Goal: Check status: Check status

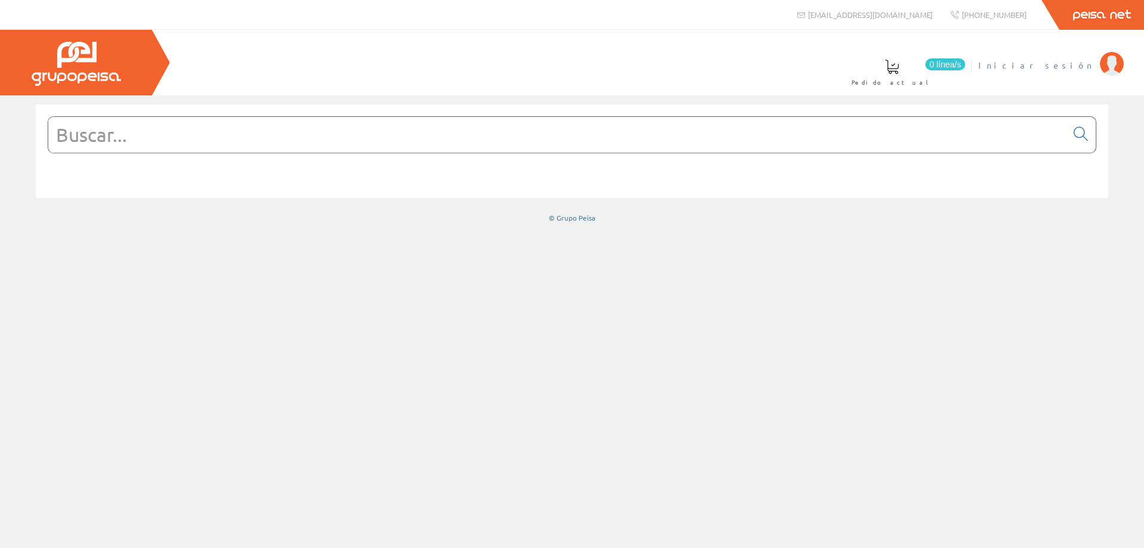
click at [1079, 64] on span "Iniciar sesión" at bounding box center [1036, 65] width 116 height 12
click at [1028, 66] on span "MONSOLAR INGENIERIA SL" at bounding box center [997, 65] width 193 height 12
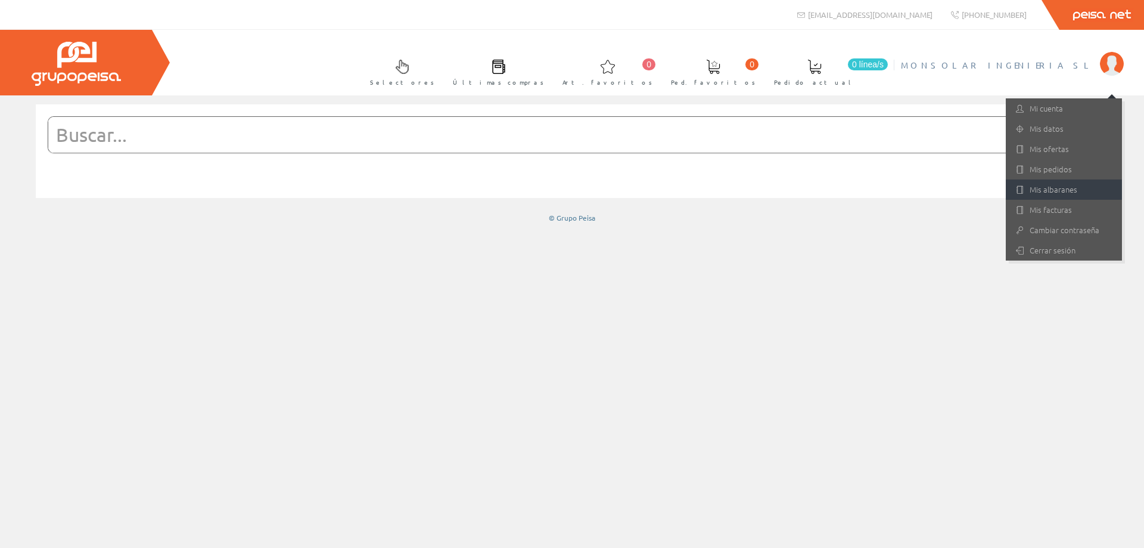
click at [1065, 184] on link "Mis albaranes" at bounding box center [1064, 189] width 116 height 20
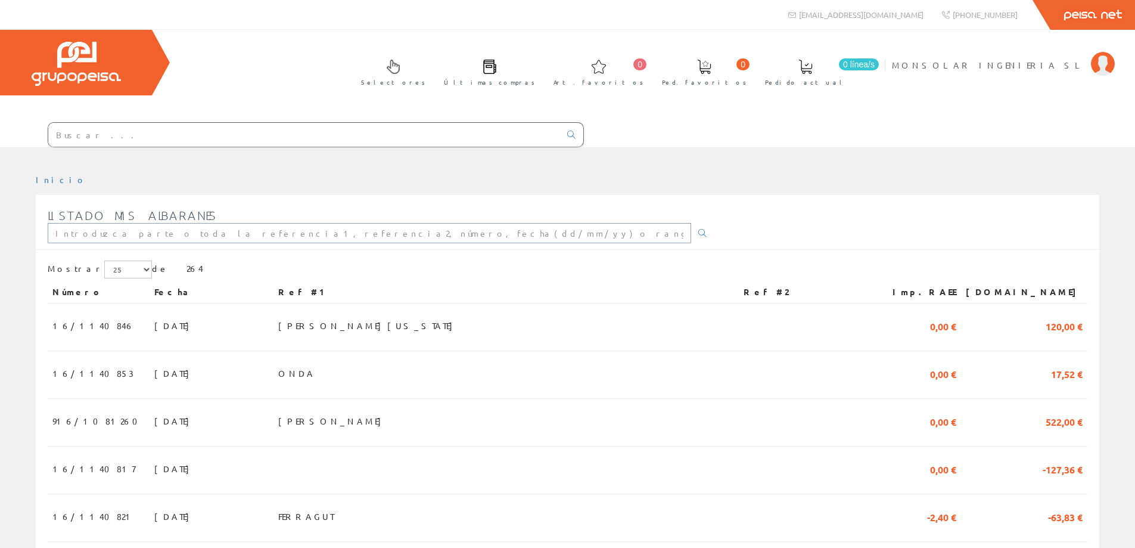
click at [165, 231] on input "text" at bounding box center [370, 233] width 644 height 20
type input "BENICALAP"
click at [698, 229] on icon at bounding box center [702, 233] width 8 height 8
click at [398, 328] on span "CASA BENICALAP" at bounding box center [366, 325] width 116 height 20
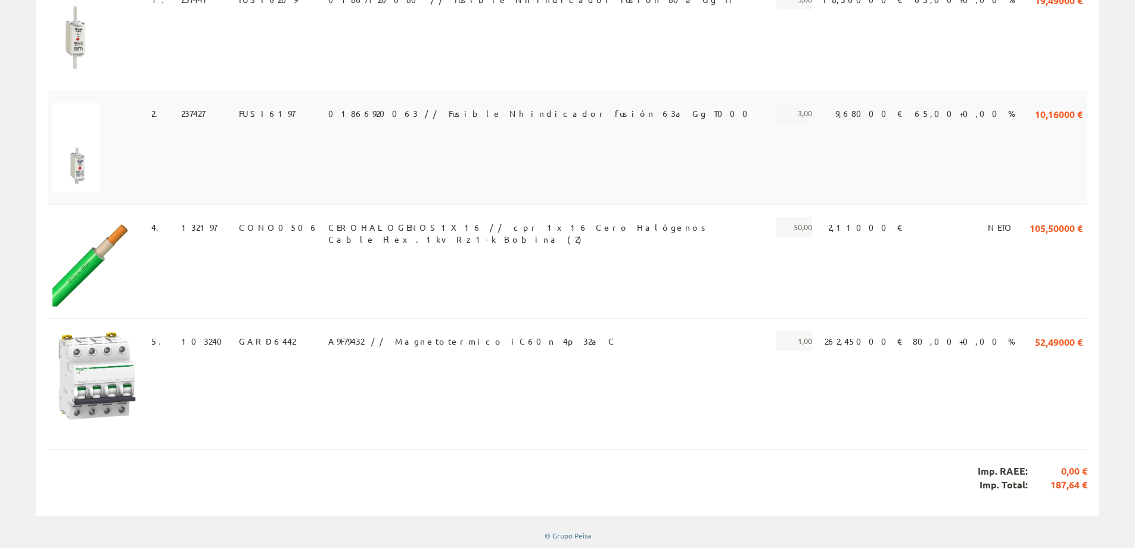
scroll to position [203, 0]
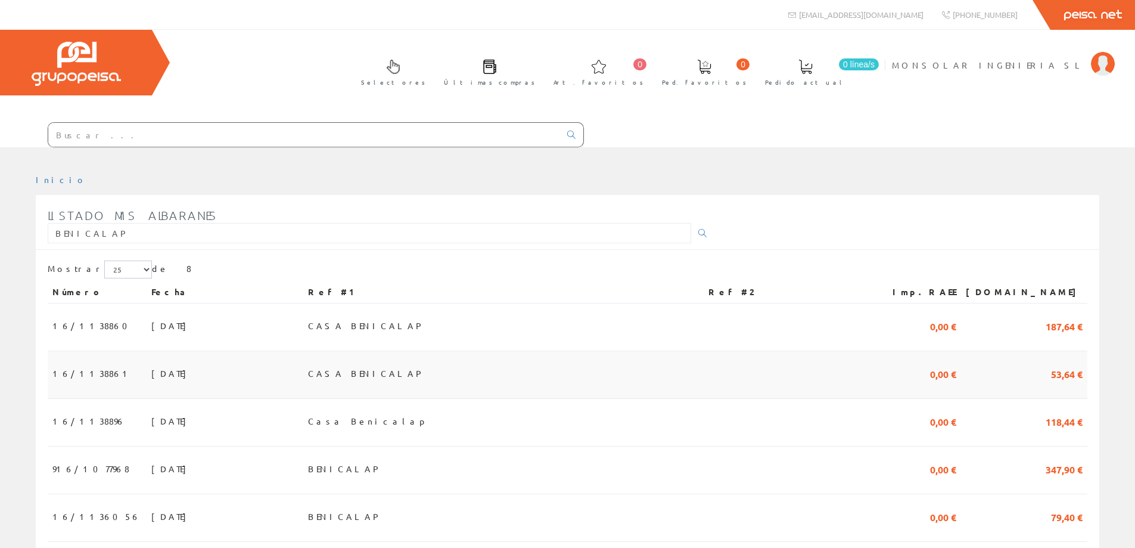
click at [394, 372] on span "CASA BENICALAP" at bounding box center [366, 373] width 116 height 20
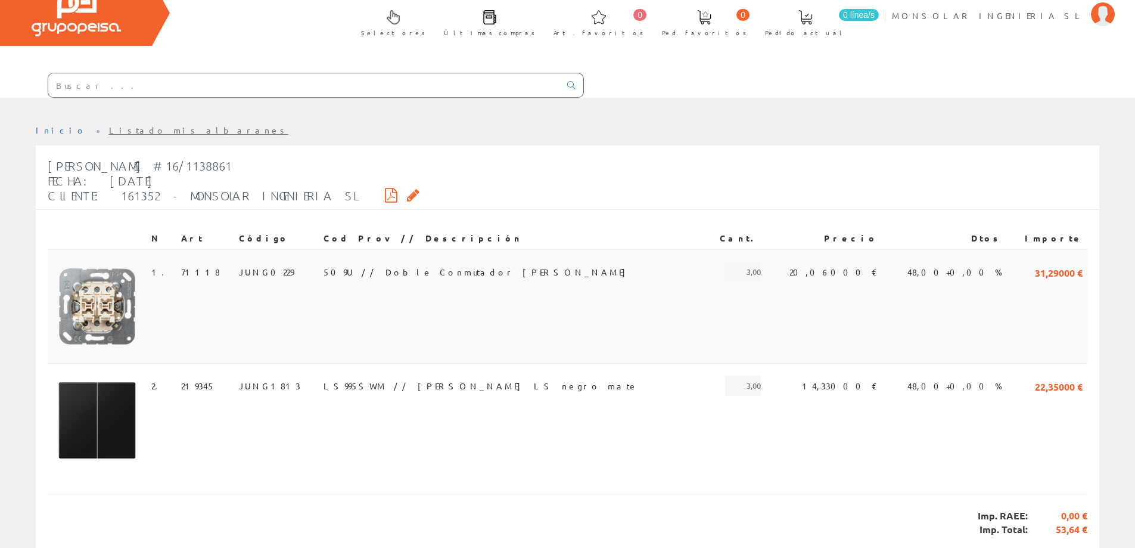
scroll to position [94, 0]
